Goal: Task Accomplishment & Management: Manage account settings

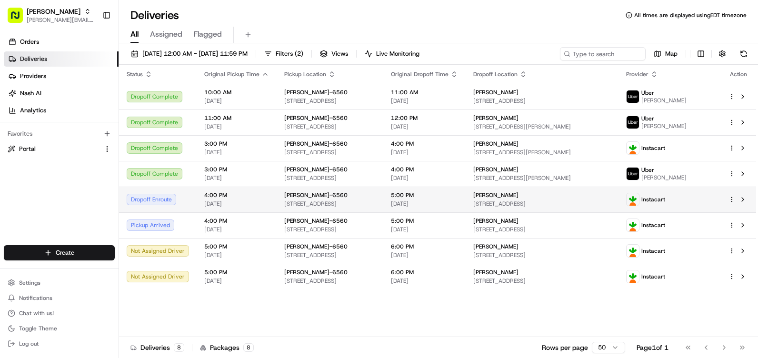
click at [518, 199] on span "[PERSON_NAME]" at bounding box center [495, 195] width 45 height 8
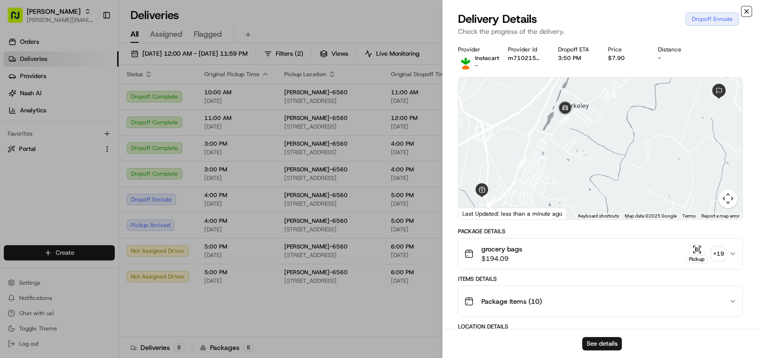
click at [747, 9] on icon "button" at bounding box center [746, 12] width 8 height 8
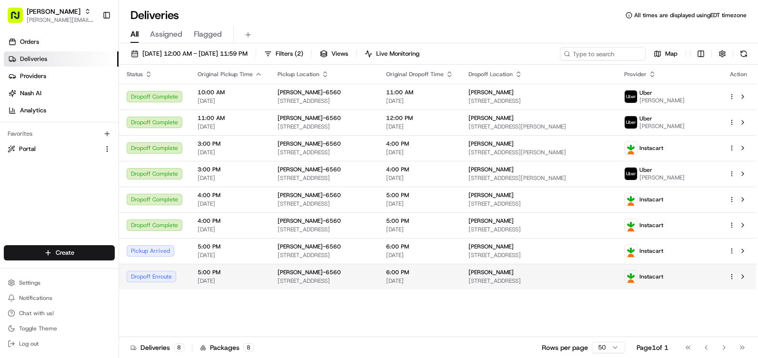
click at [597, 276] on div "[PERSON_NAME]" at bounding box center [538, 272] width 140 height 8
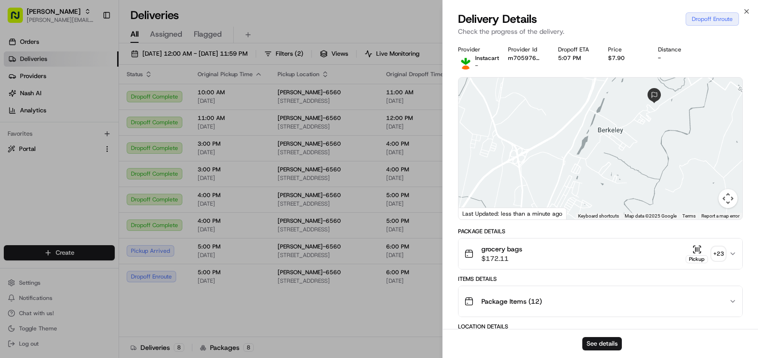
drag, startPoint x: 592, startPoint y: 135, endPoint x: 563, endPoint y: 187, distance: 59.7
click at [563, 187] on div at bounding box center [600, 149] width 284 height 142
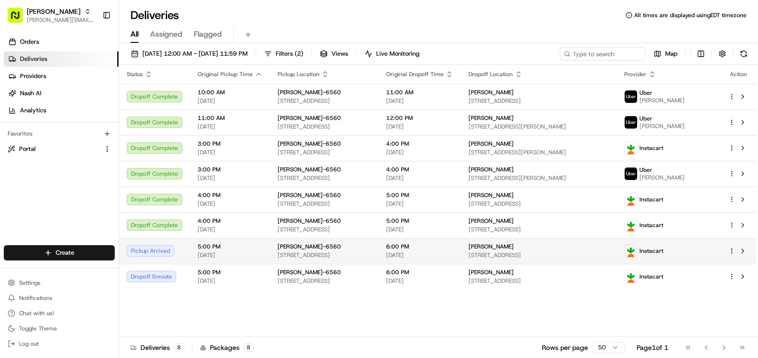
click at [371, 259] on span "[STREET_ADDRESS]" at bounding box center [323, 255] width 93 height 8
click at [287, 256] on div "[PERSON_NAME]-6560 [STREET_ADDRESS]" at bounding box center [323, 251] width 93 height 16
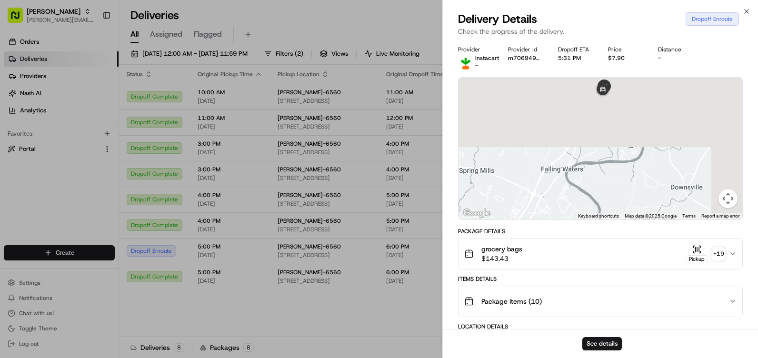
drag, startPoint x: 639, startPoint y: 128, endPoint x: 599, endPoint y: 225, distance: 104.6
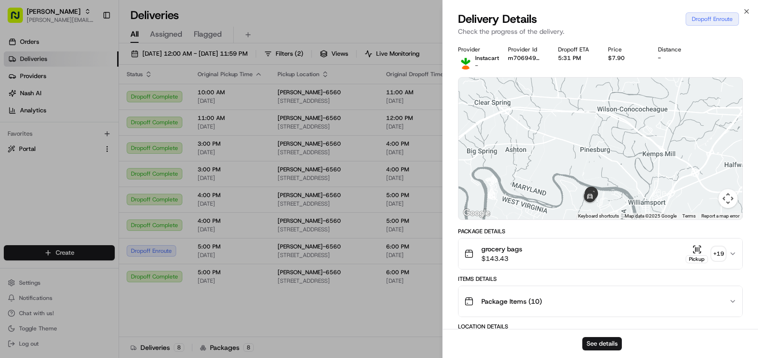
click at [624, 182] on div at bounding box center [600, 149] width 284 height 142
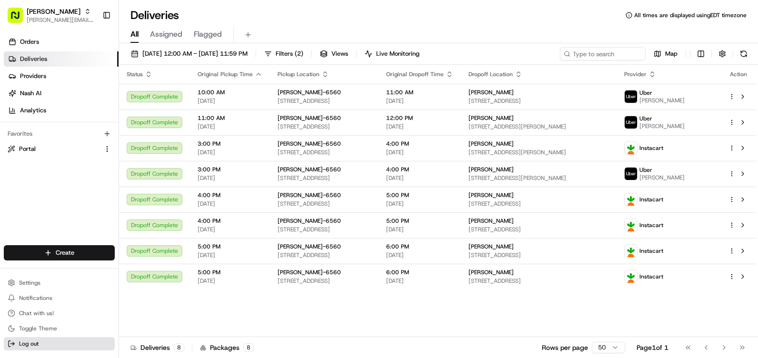
click at [42, 346] on button "Log out" at bounding box center [59, 343] width 111 height 13
